Goal: Transaction & Acquisition: Obtain resource

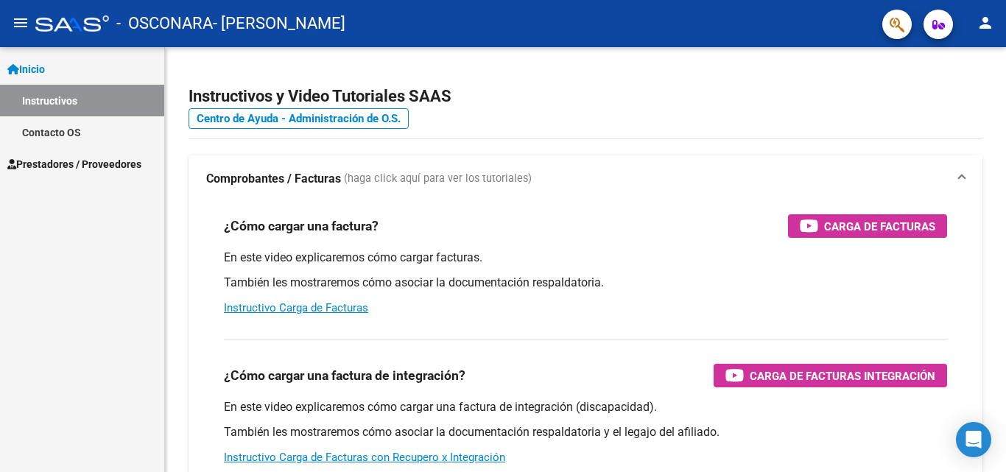
click at [50, 166] on span "Prestadores / Proveedores" at bounding box center [74, 164] width 134 height 16
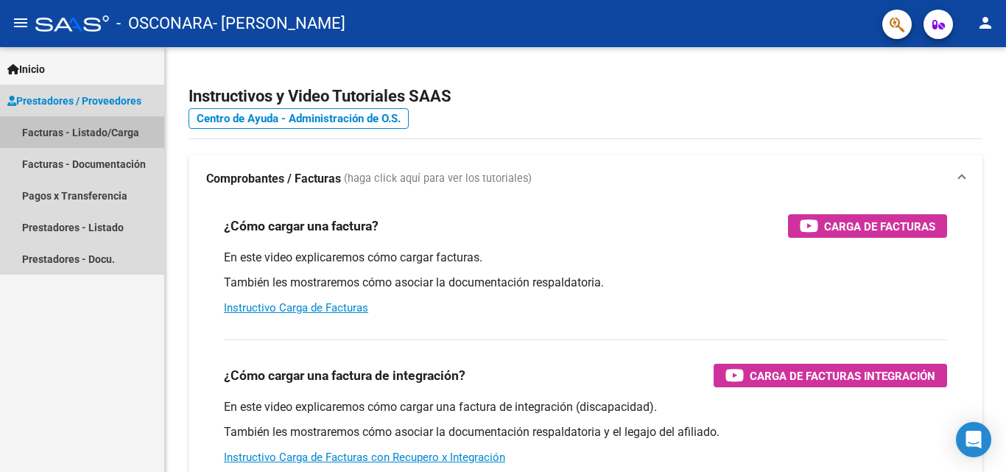
click at [75, 128] on link "Facturas - Listado/Carga" at bounding box center [82, 132] width 164 height 32
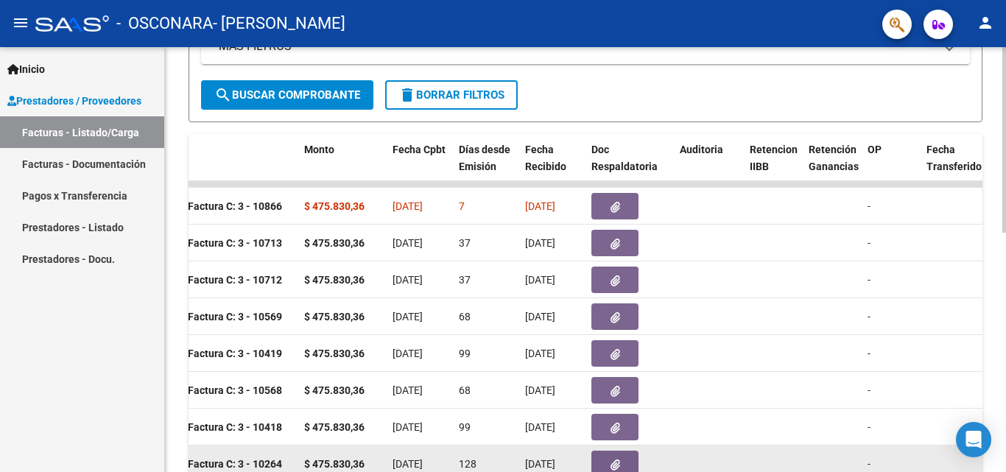
scroll to position [252, 0]
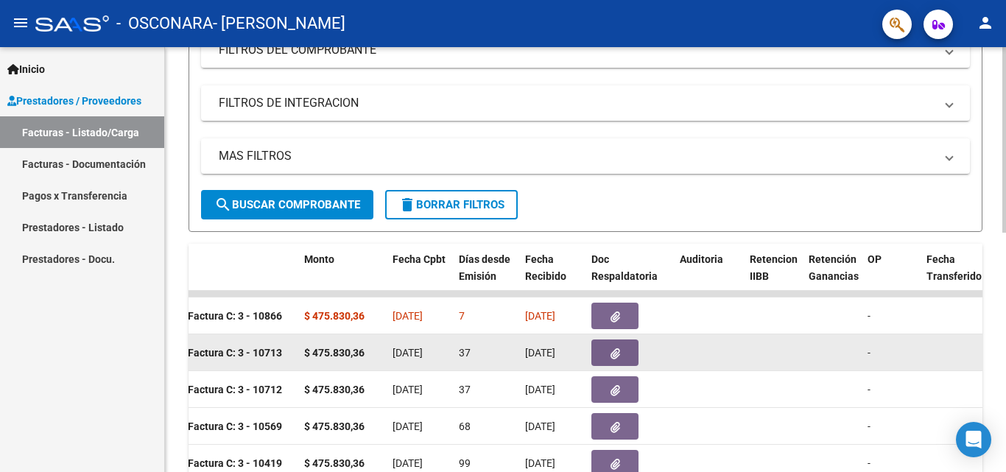
click at [610, 347] on span "button" at bounding box center [615, 352] width 10 height 13
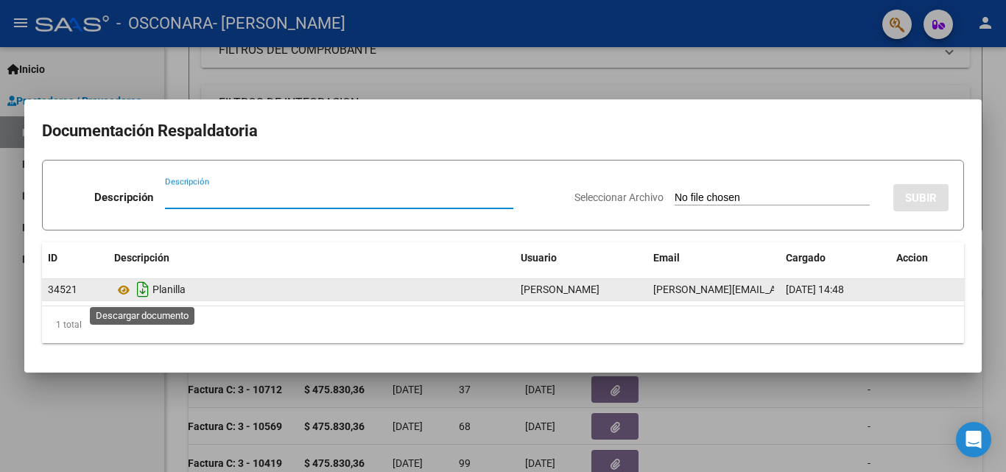
click at [142, 294] on icon "Descargar documento" at bounding box center [142, 290] width 19 height 24
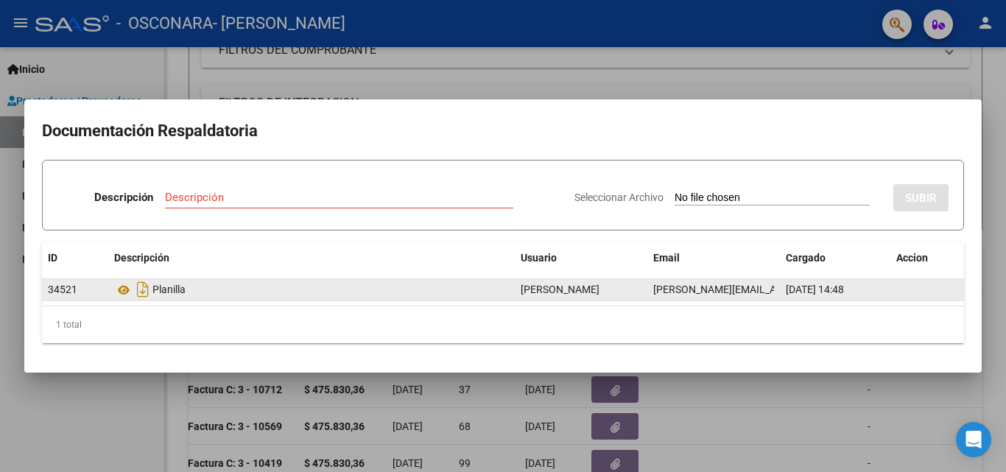
click at [4, 441] on div at bounding box center [503, 236] width 1006 height 472
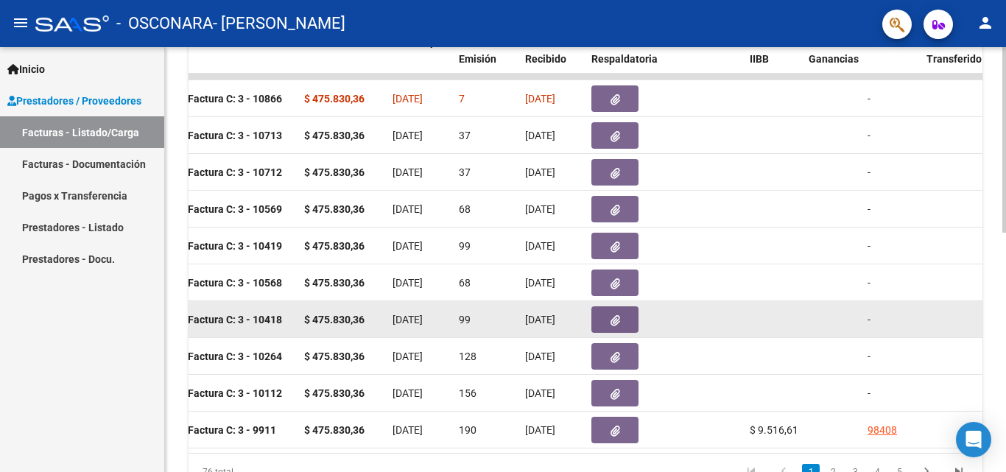
scroll to position [546, 0]
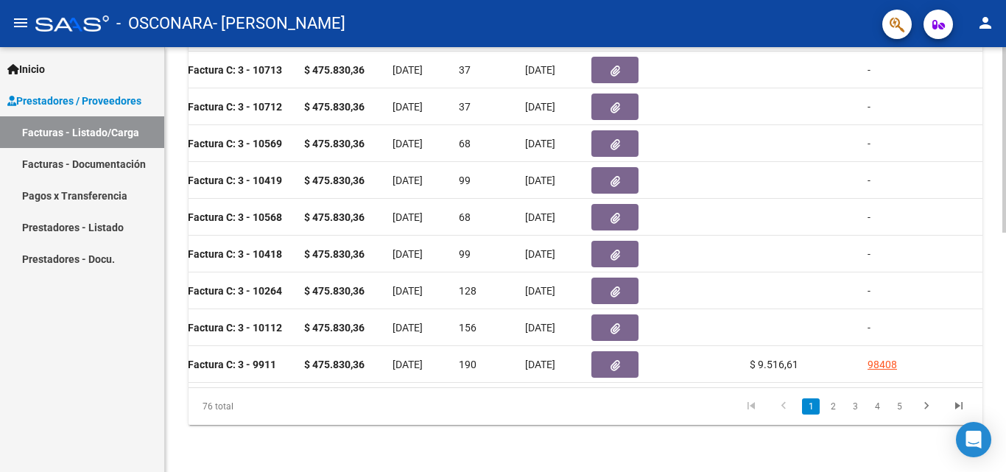
drag, startPoint x: 390, startPoint y: 388, endPoint x: 521, endPoint y: 381, distance: 131.3
click at [521, 381] on div "ID CAE Facturado x Orden De Area Razón Social CPBT Monto Fecha Cpbt Días desde …" at bounding box center [586, 193] width 794 height 464
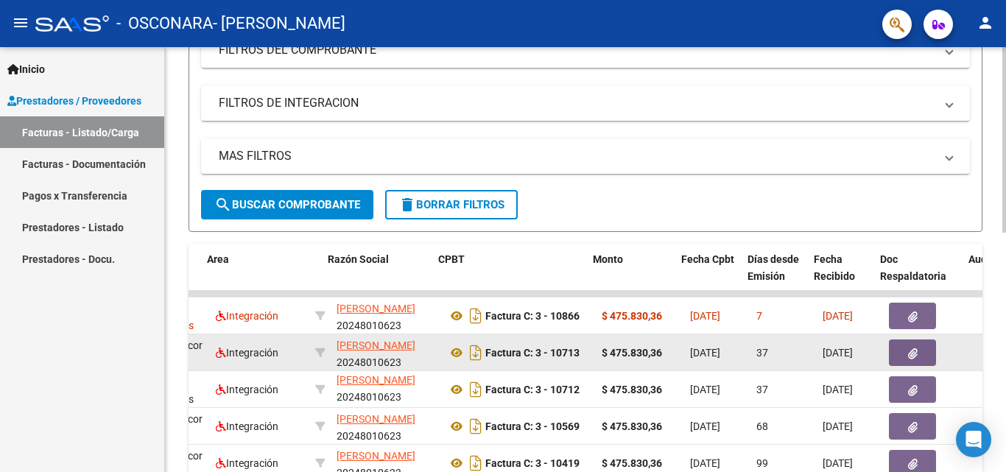
scroll to position [0, 295]
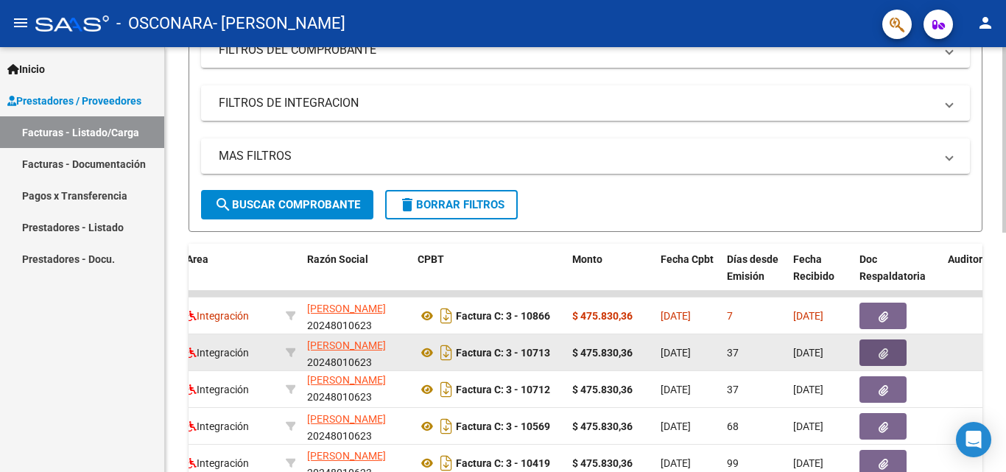
click at [882, 355] on icon "button" at bounding box center [884, 353] width 10 height 11
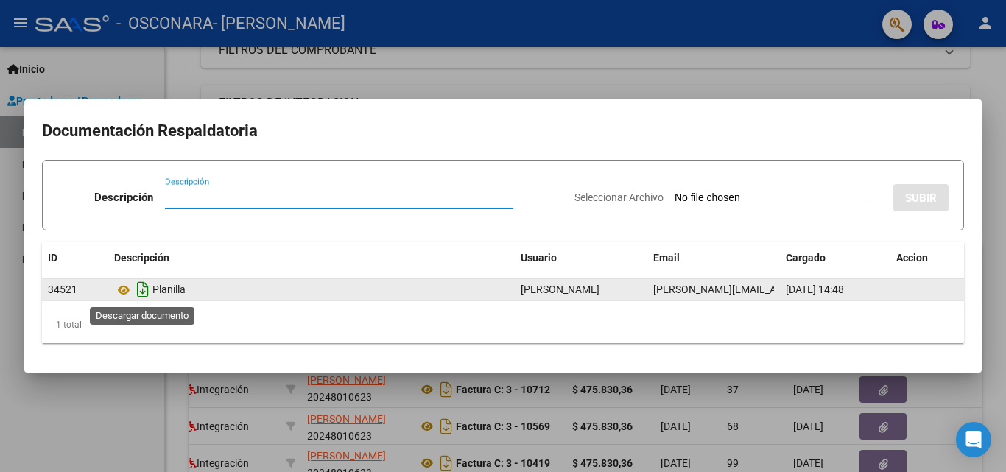
click at [141, 290] on icon "Descargar documento" at bounding box center [142, 290] width 19 height 24
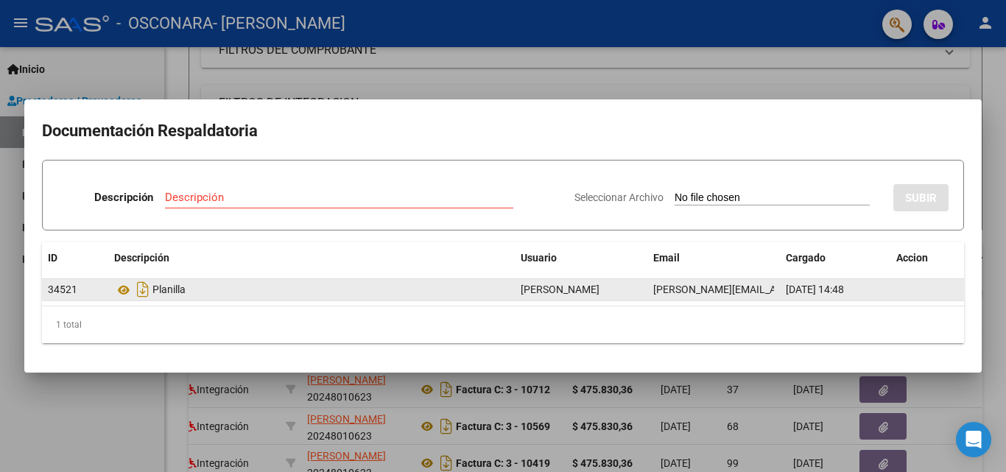
click at [84, 423] on div at bounding box center [503, 236] width 1006 height 472
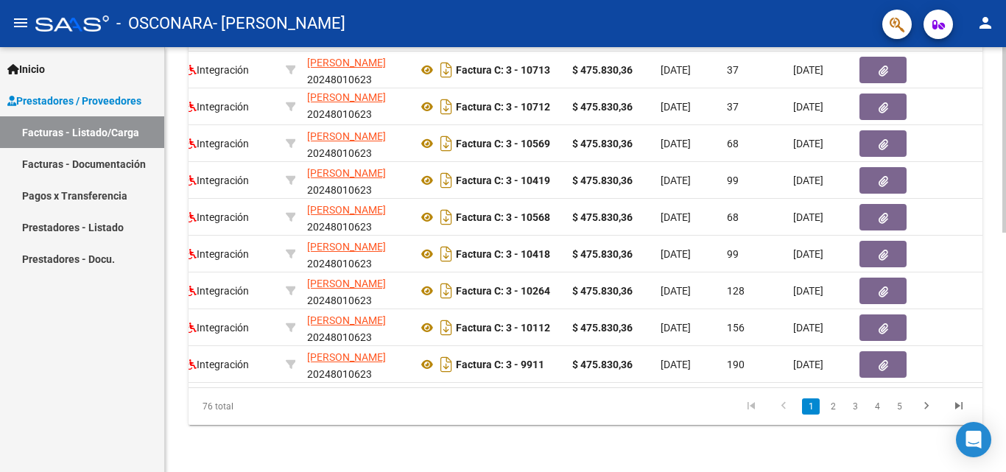
scroll to position [0, 0]
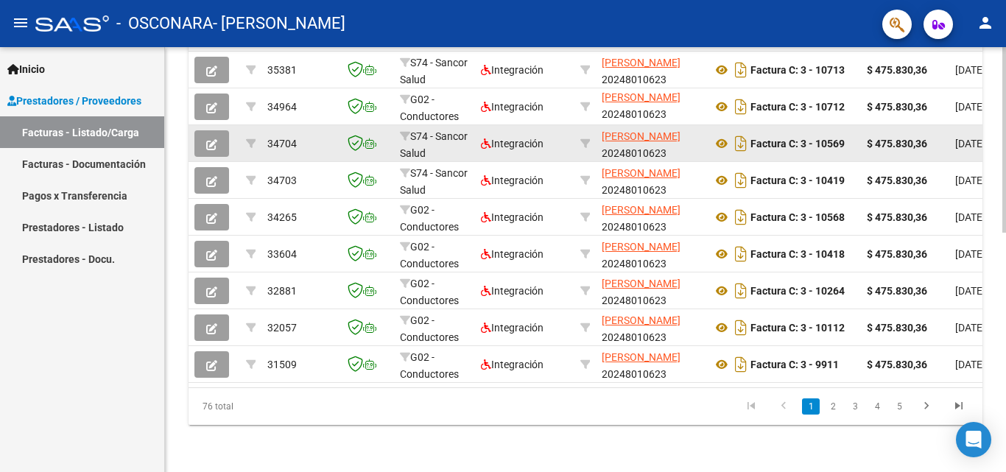
click at [697, 133] on div "[PERSON_NAME] 20248010623" at bounding box center [651, 143] width 99 height 31
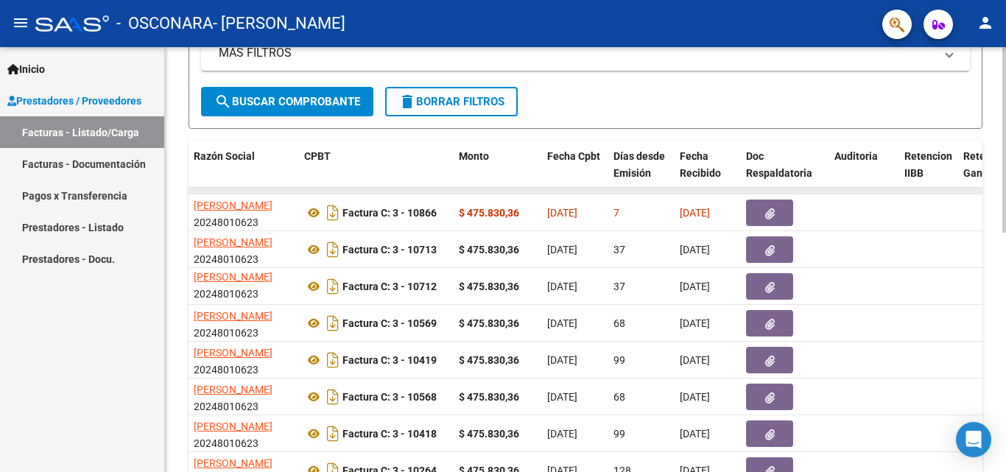
scroll to position [325, 0]
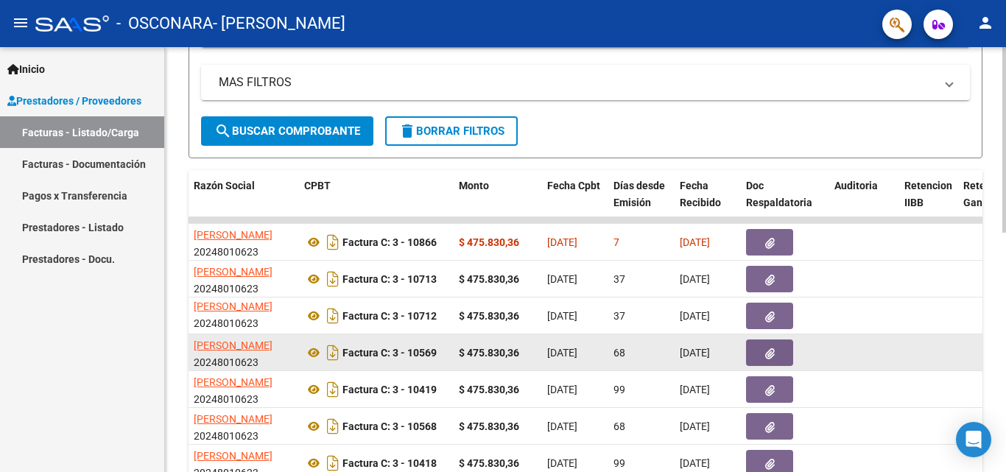
click at [774, 347] on span "button" at bounding box center [770, 352] width 10 height 13
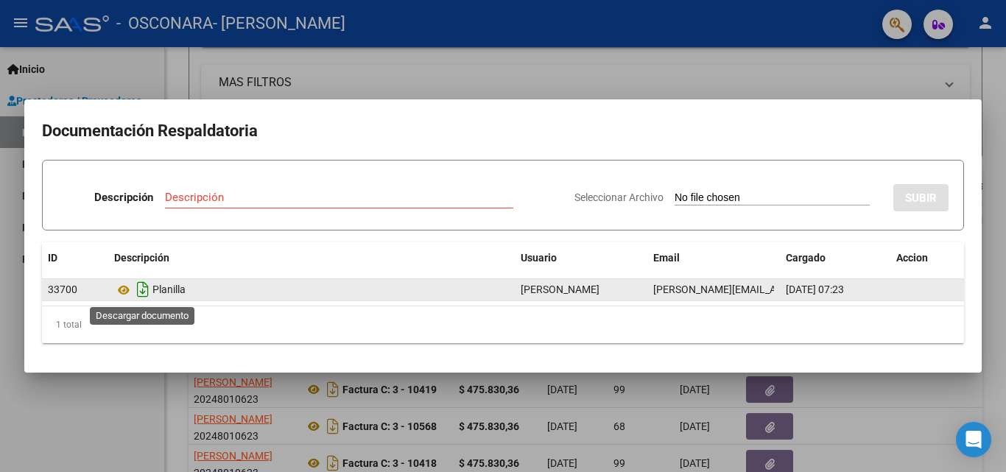
click at [144, 295] on icon "Descargar documento" at bounding box center [142, 290] width 19 height 24
click at [1, 417] on div at bounding box center [503, 236] width 1006 height 472
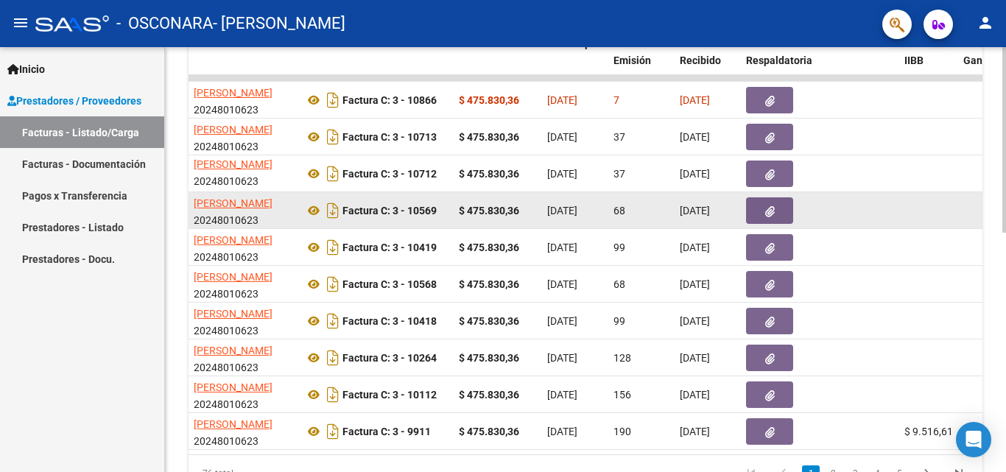
scroll to position [473, 0]
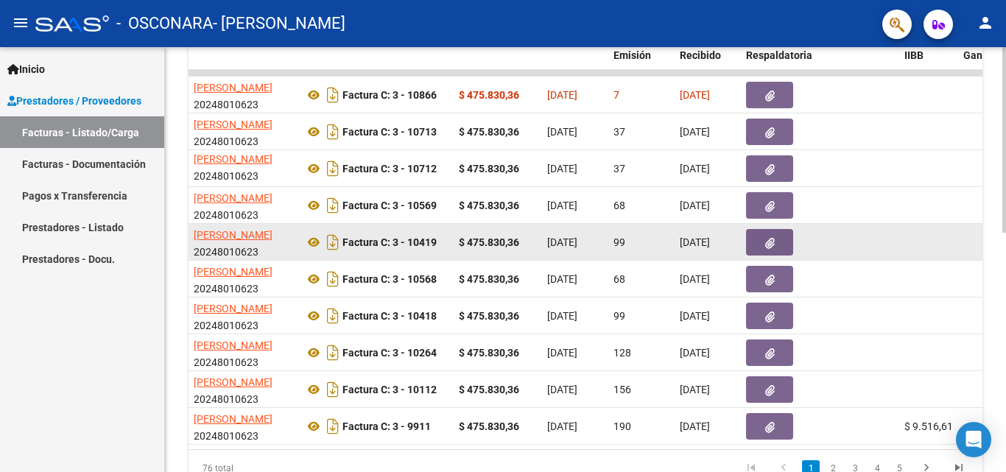
click at [768, 241] on icon "button" at bounding box center [770, 243] width 10 height 11
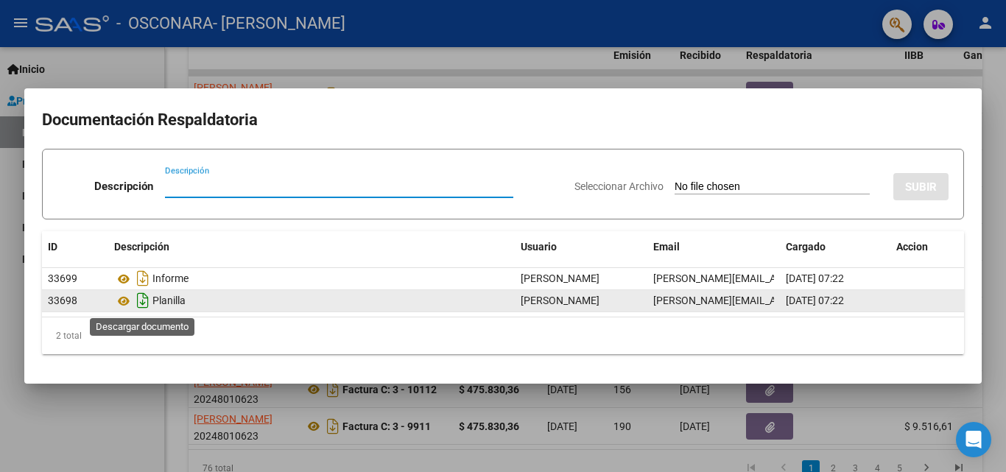
click at [139, 302] on icon "Descargar documento" at bounding box center [142, 301] width 19 height 24
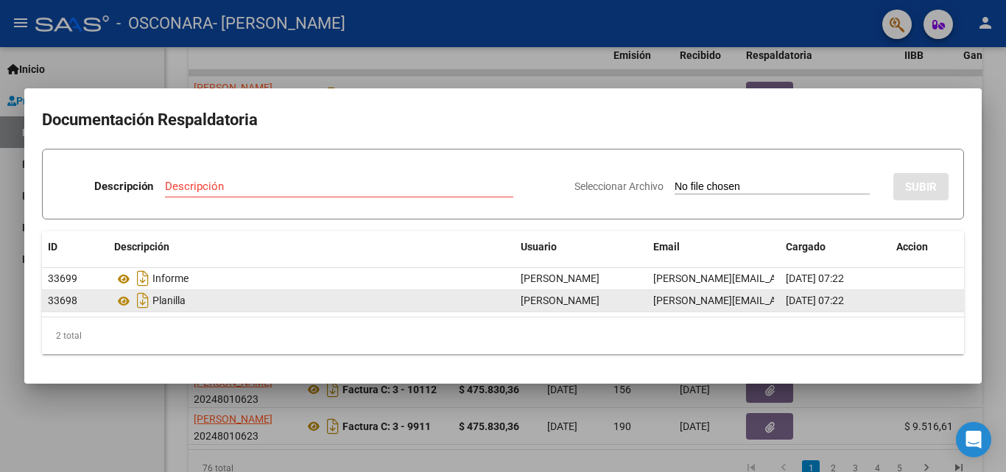
click at [73, 414] on div at bounding box center [503, 236] width 1006 height 472
